Goal: Transaction & Acquisition: Obtain resource

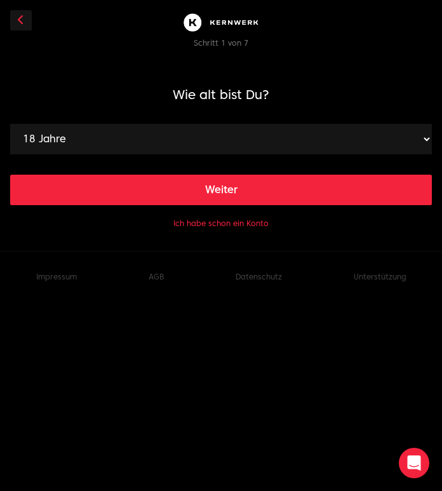
click at [364, 133] on select "18 Jahre 19 Jahre 20 Jahre 21 Jahre 22 Jahre 23 Jahre 24 Jahre 25 Jahre 26 Jahr…" at bounding box center [221, 139] width 422 height 30
click at [21, 22] on icon at bounding box center [21, 20] width 6 height 10
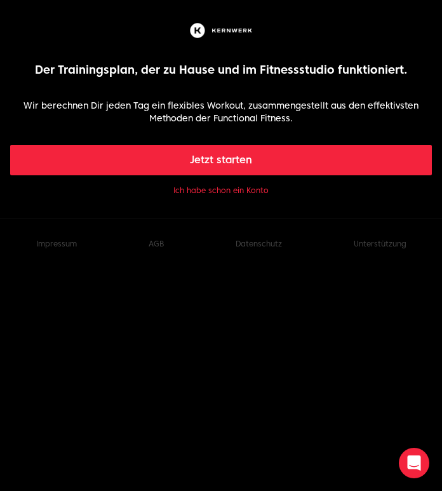
click at [248, 194] on font "Ich habe schon ein Konto" at bounding box center [220, 190] width 95 height 10
click at [239, 194] on font "Ich habe schon ein Konto" at bounding box center [220, 190] width 95 height 10
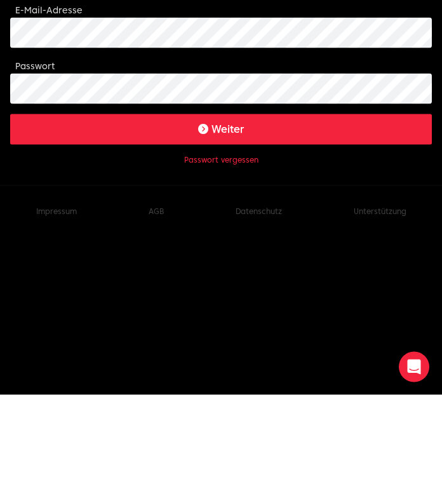
click at [290, 224] on button "Weiter" at bounding box center [221, 225] width 422 height 30
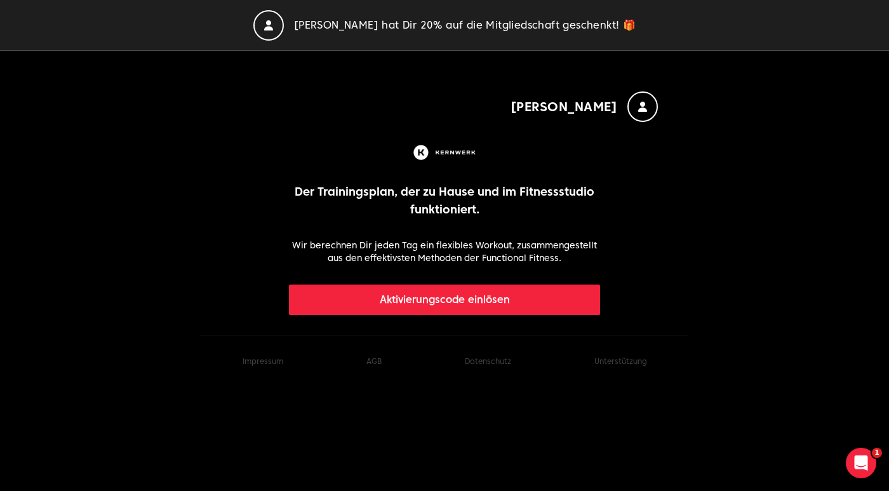
click at [671, 235] on div "[PERSON_NAME] Trainingsplan, der zu Hause und im Fitnessstudio funktioniert. Wi…" at bounding box center [445, 193] width 488 height 244
click at [568, 299] on button "Aktivierungscode einlösen" at bounding box center [445, 299] width 312 height 30
